Goal: Find specific page/section: Find specific page/section

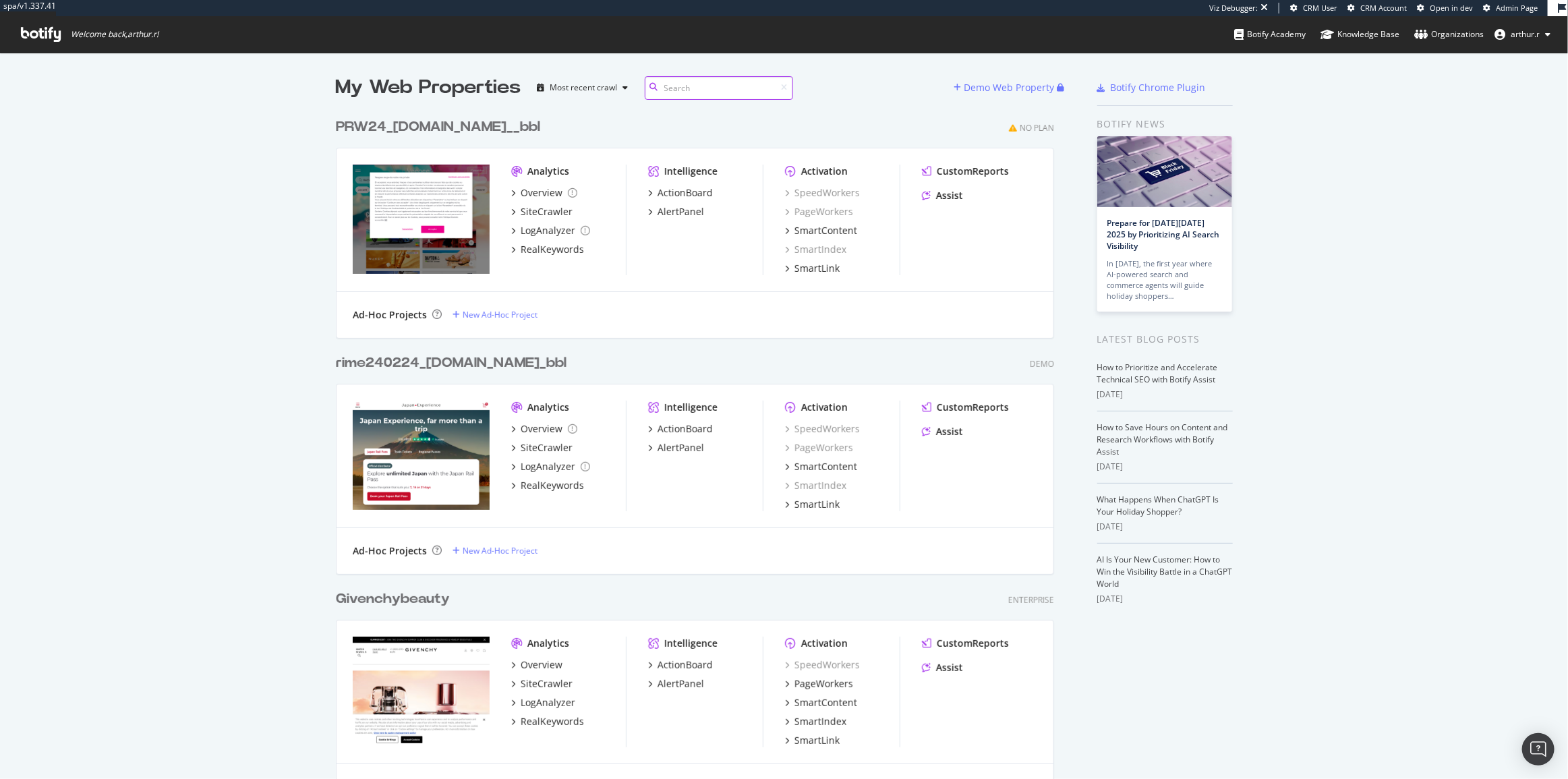
scroll to position [10868, 719]
